Goal: Navigation & Orientation: Go to known website

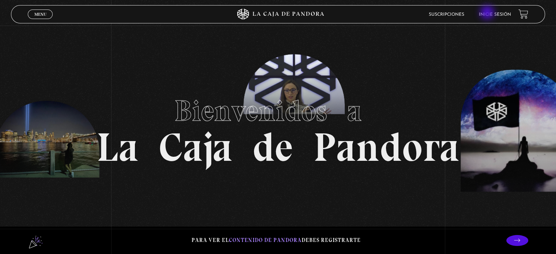
click at [488, 13] on link "Inicie sesión" at bounding box center [495, 14] width 32 height 4
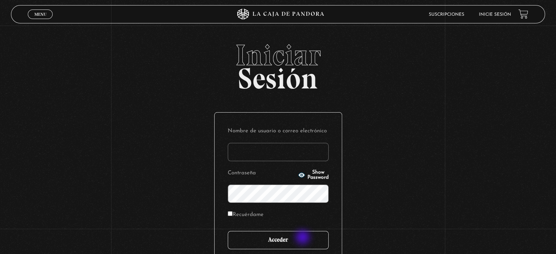
type input "[EMAIL_ADDRESS][DOMAIN_NAME]"
click at [304, 238] on input "Acceder" at bounding box center [278, 240] width 101 height 18
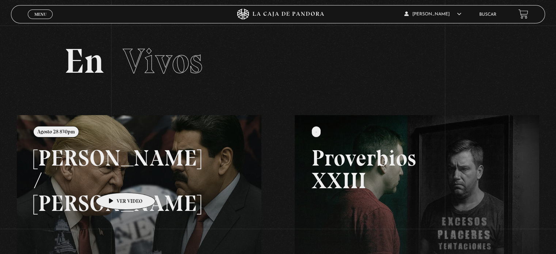
click at [114, 182] on link at bounding box center [295, 242] width 556 height 254
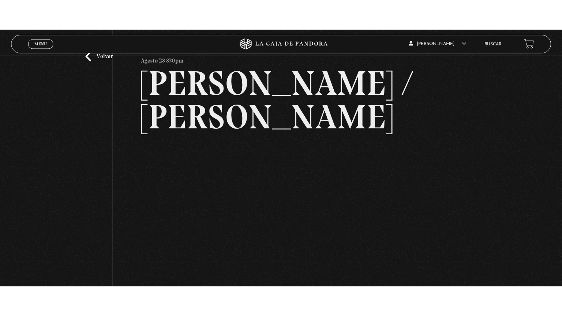
scroll to position [44, 0]
